Goal: Transaction & Acquisition: Purchase product/service

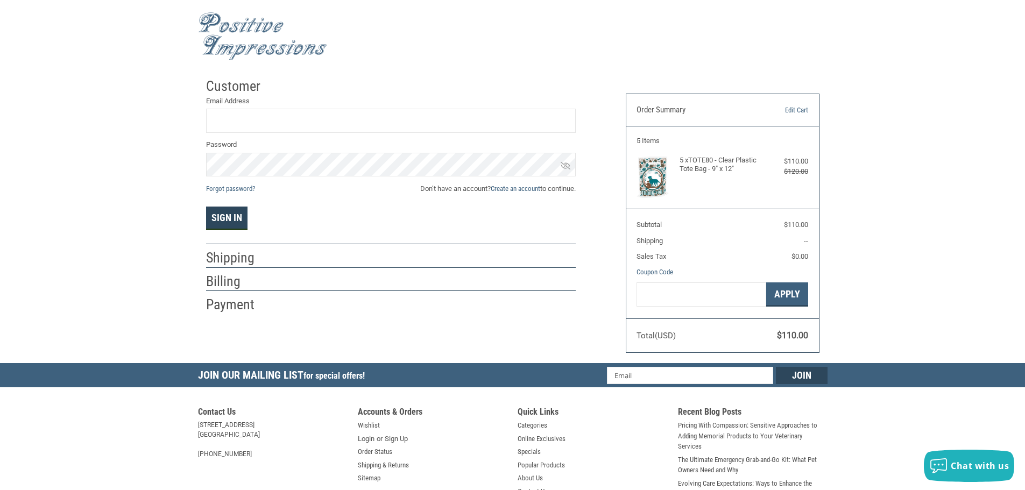
type input "[EMAIL_ADDRESS][DOMAIN_NAME]"
click at [240, 219] on button "Sign In" at bounding box center [226, 219] width 41 height 24
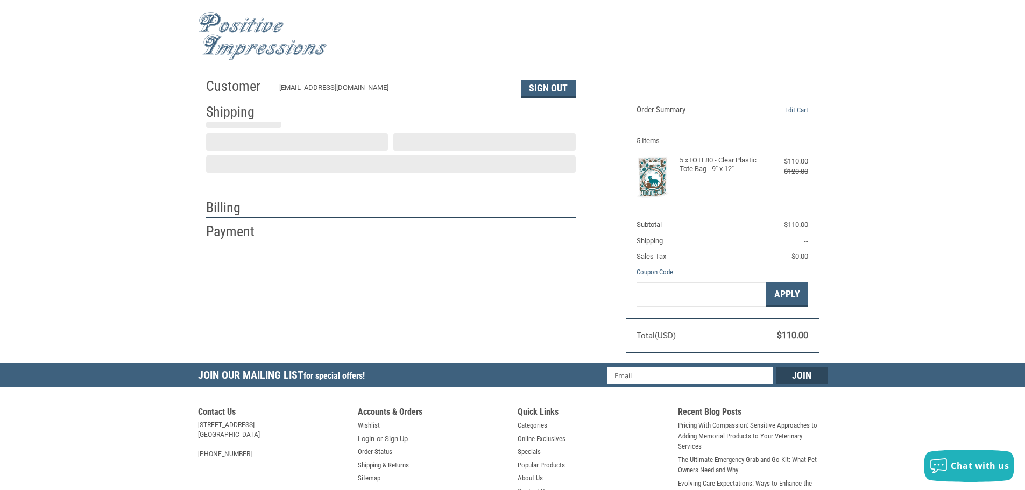
scroll to position [1, 0]
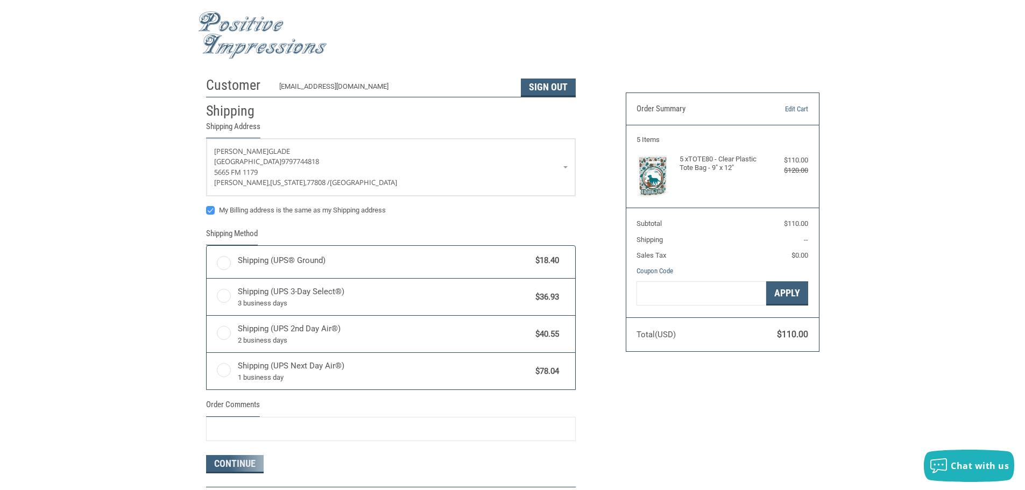
radio input "true"
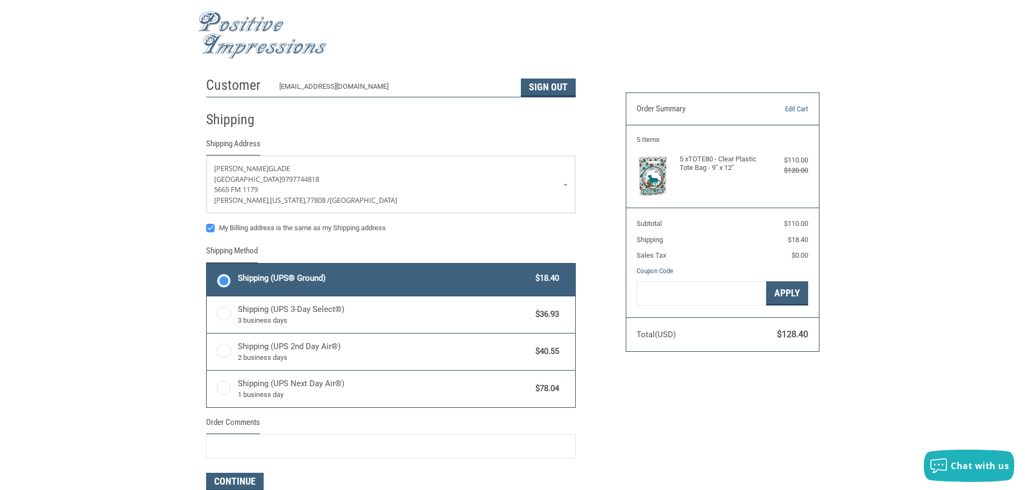
scroll to position [55, 0]
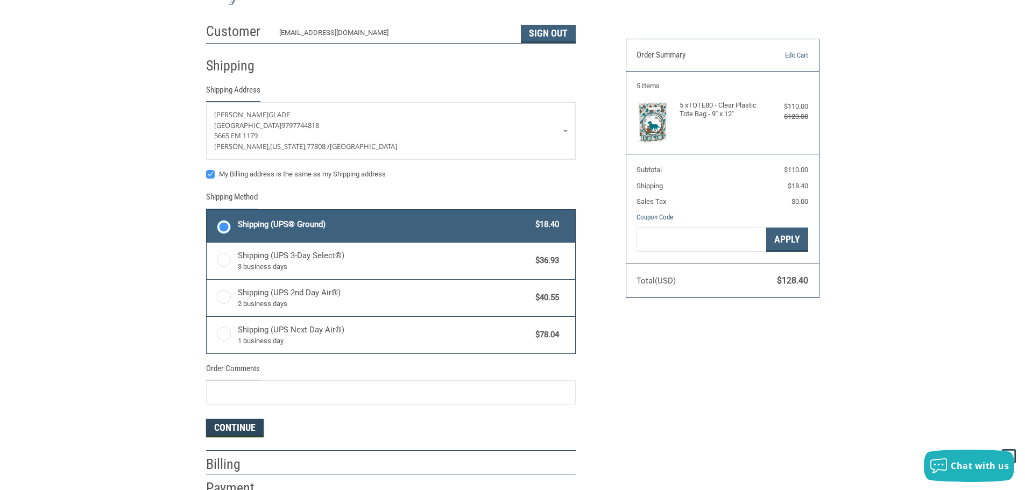
click at [227, 428] on button "Continue" at bounding box center [235, 428] width 58 height 18
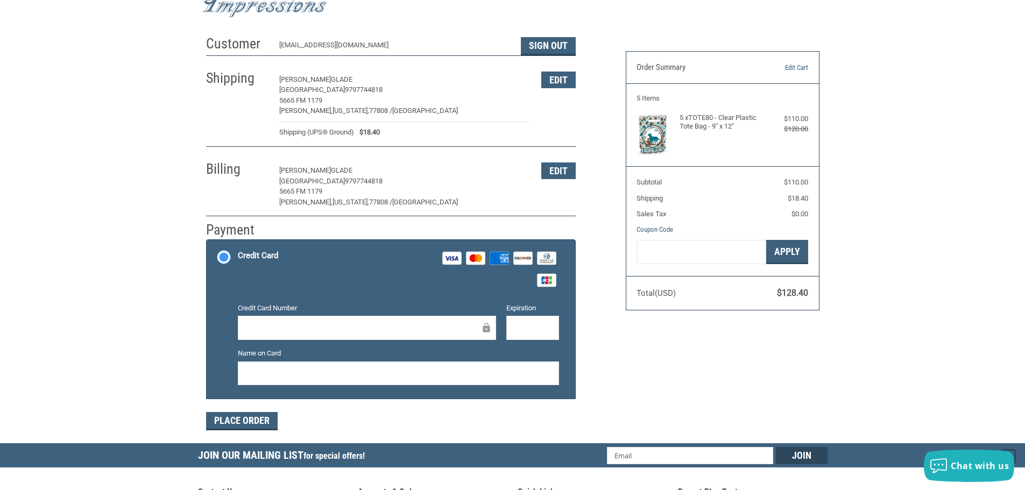
scroll to position [23, 0]
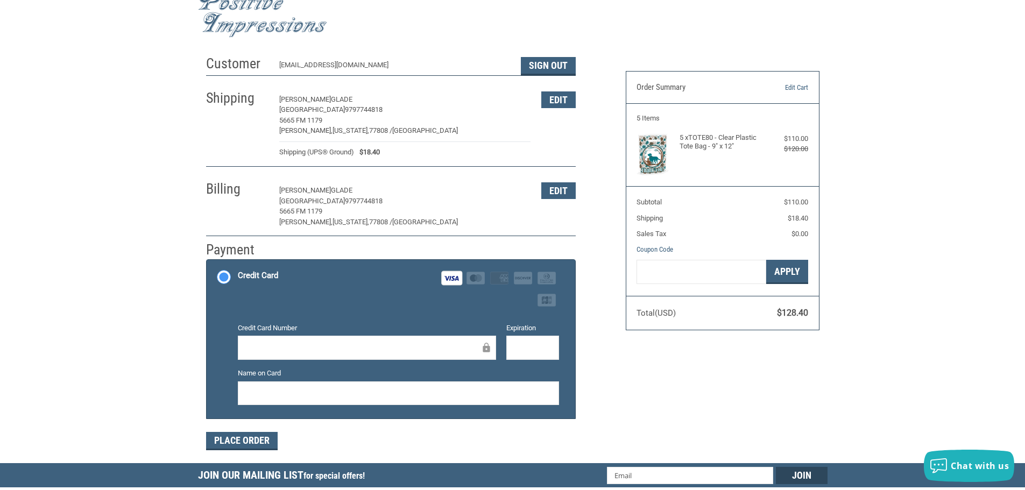
click at [510, 350] on div at bounding box center [532, 348] width 53 height 24
click at [327, 375] on label "Name on Card" at bounding box center [398, 373] width 321 height 11
click at [245, 443] on button "Place Order" at bounding box center [242, 441] width 72 height 18
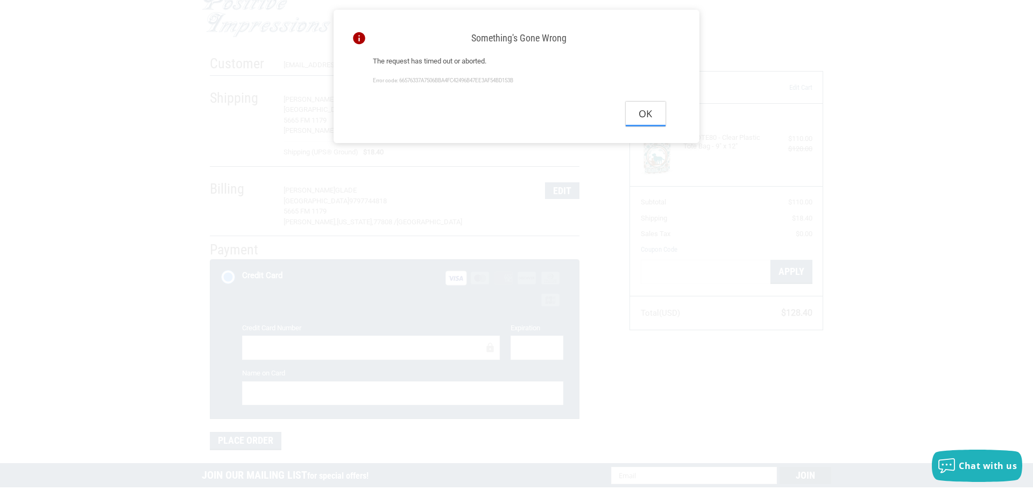
click at [651, 115] on button "Ok" at bounding box center [646, 114] width 40 height 24
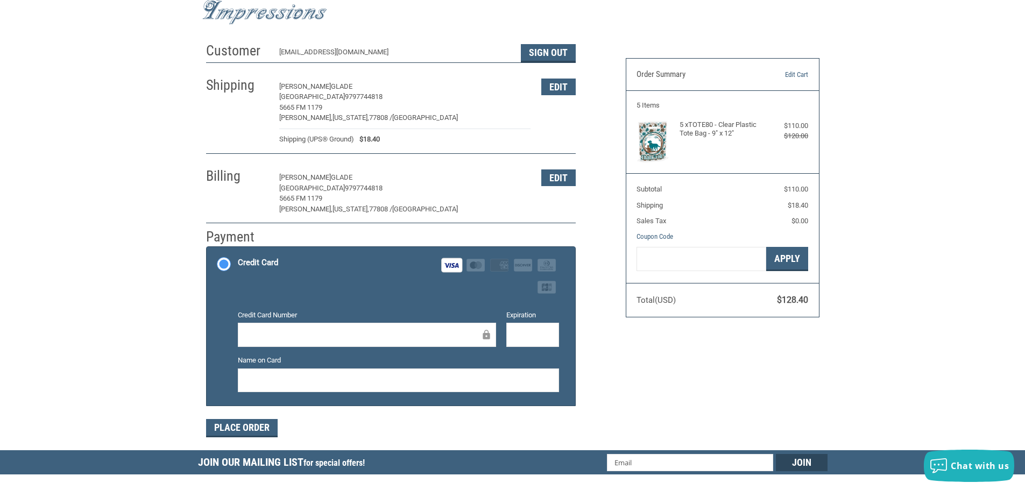
scroll to position [54, 0]
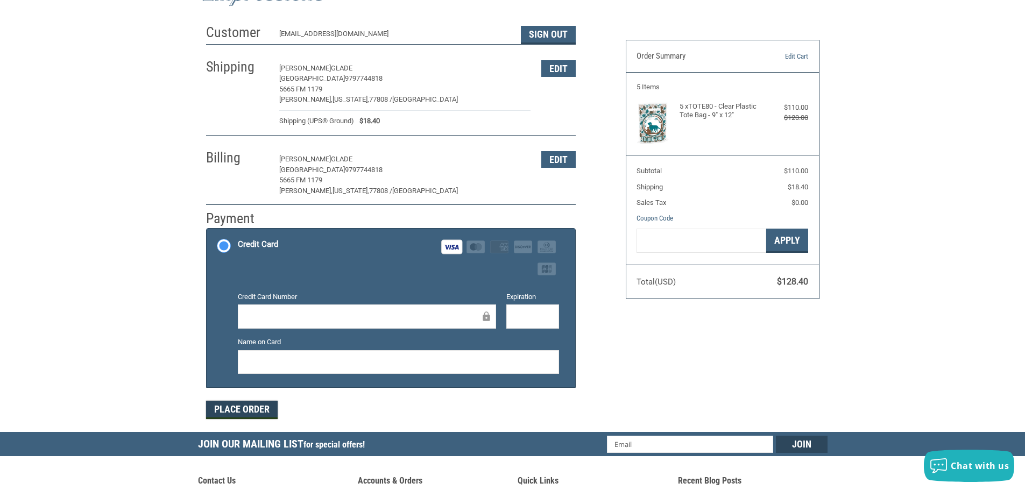
click at [262, 412] on button "Place Order" at bounding box center [242, 410] width 72 height 18
